Goal: Information Seeking & Learning: Learn about a topic

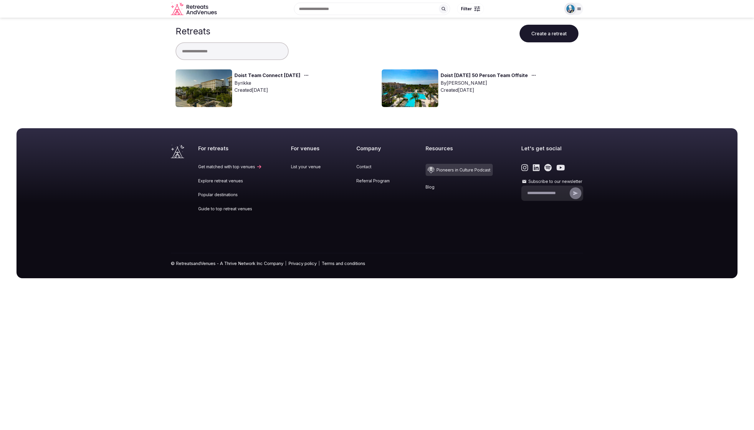
click at [259, 74] on link "Doist Team Connect [DATE]" at bounding box center [267, 76] width 66 height 8
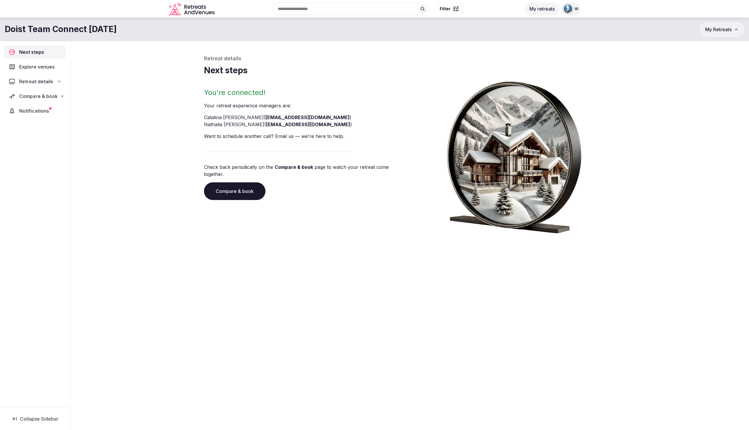
click at [32, 96] on span "Compare & book" at bounding box center [38, 96] width 38 height 7
click at [34, 108] on span "Shortlisted venues (13)" at bounding box center [37, 108] width 47 height 6
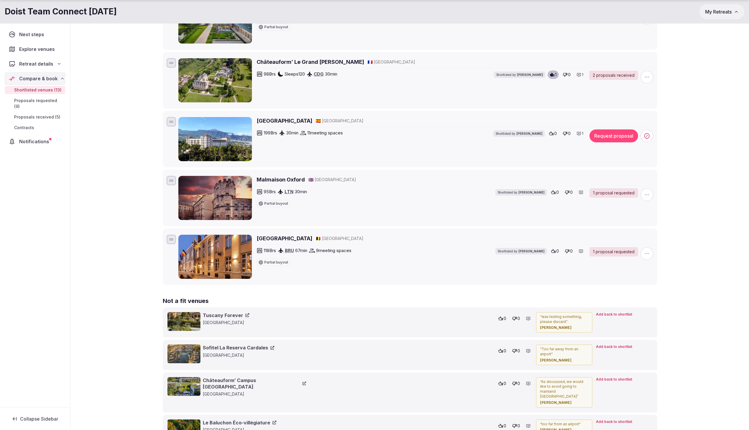
scroll to position [596, 0]
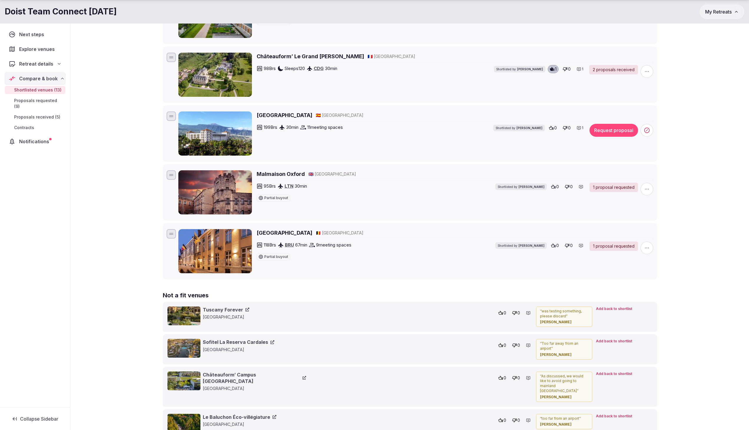
click at [274, 173] on h2 "Malmaison Oxford" at bounding box center [281, 173] width 48 height 7
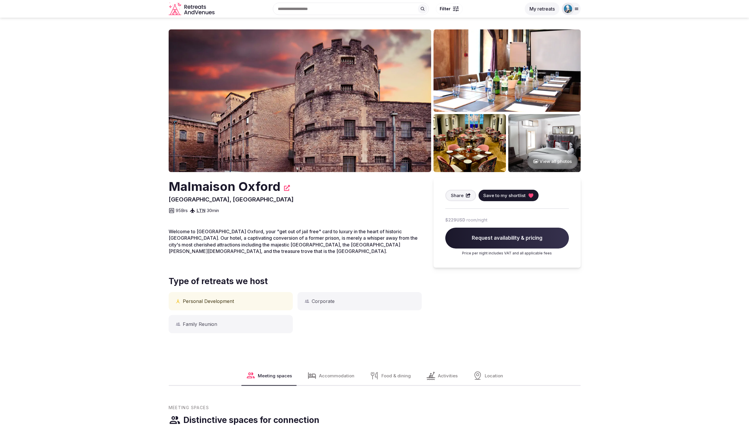
click at [373, 102] on img at bounding box center [300, 100] width 263 height 143
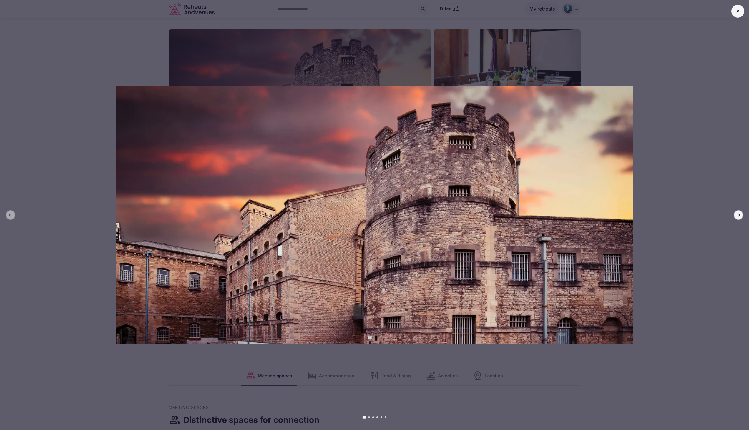
click at [740, 214] on icon "button" at bounding box center [738, 215] width 5 height 5
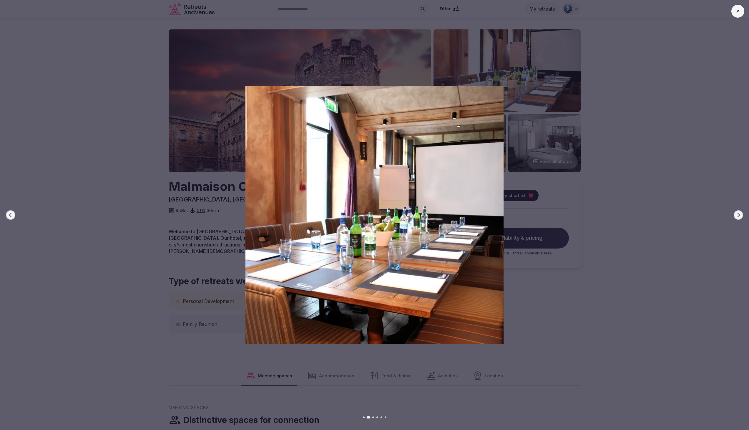
click at [740, 214] on icon "button" at bounding box center [738, 215] width 5 height 5
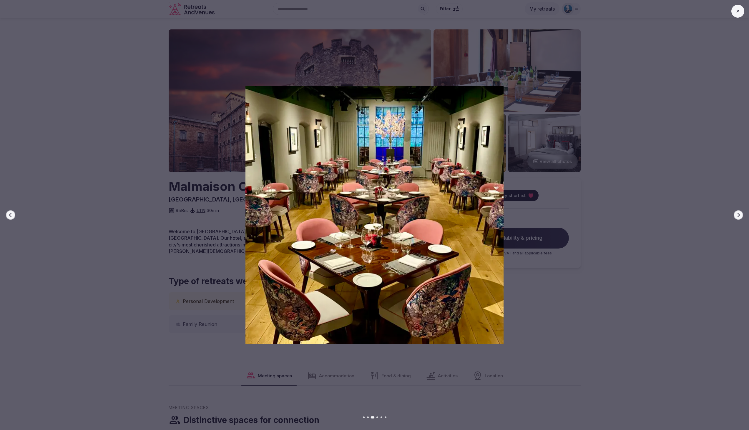
click at [740, 214] on icon "button" at bounding box center [738, 215] width 5 height 5
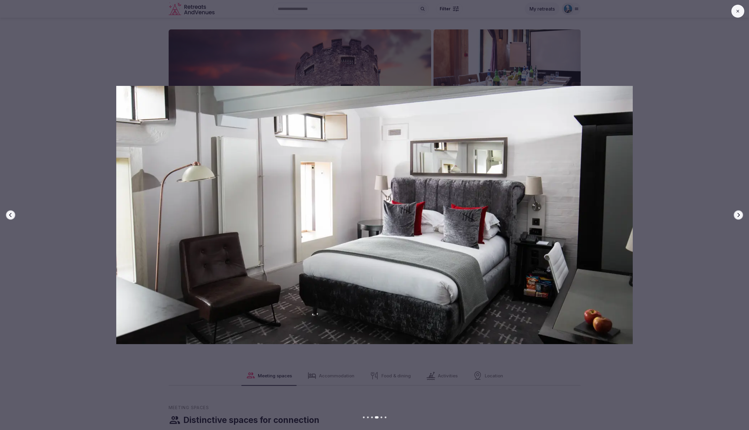
click at [740, 214] on icon "button" at bounding box center [738, 215] width 5 height 5
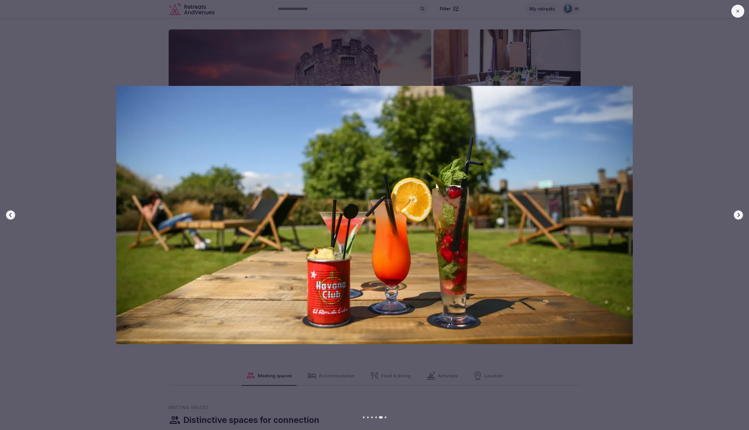
click at [740, 214] on icon "button" at bounding box center [738, 215] width 5 height 5
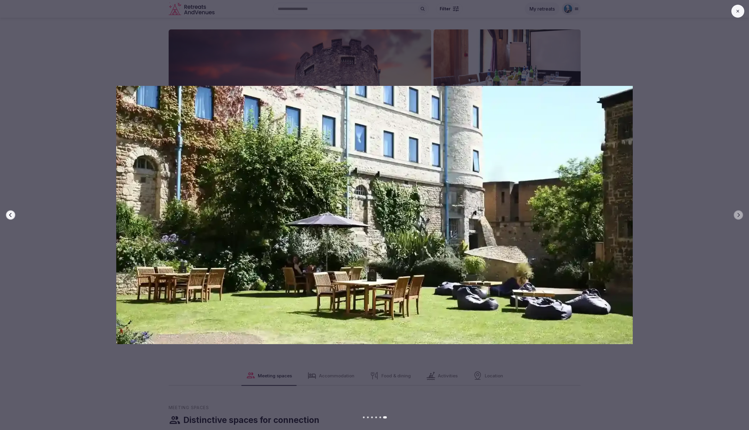
click at [737, 12] on icon at bounding box center [738, 11] width 5 height 5
